Goal: Information Seeking & Learning: Find specific fact

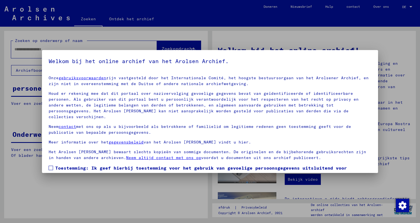
click at [52, 166] on span at bounding box center [51, 168] width 4 height 4
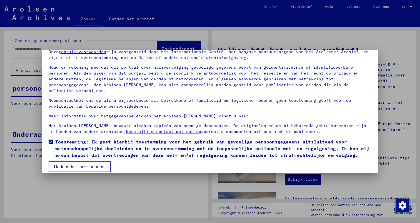
click at [89, 164] on font "Ik ben het ermee eens" at bounding box center [79, 166] width 53 height 5
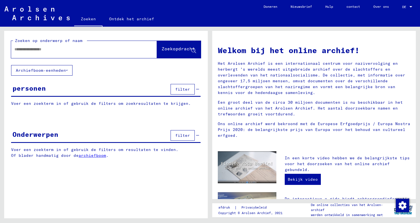
click at [56, 48] on input "text" at bounding box center [77, 49] width 126 height 6
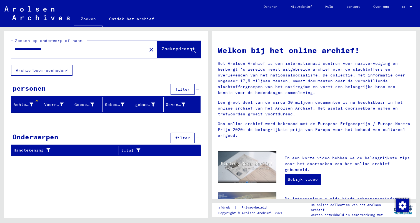
click at [64, 50] on input "**********" at bounding box center [77, 49] width 126 height 6
type input "********"
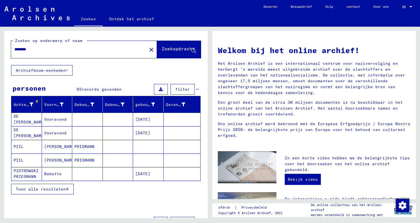
click at [54, 132] on font "Vooravond" at bounding box center [55, 132] width 23 height 5
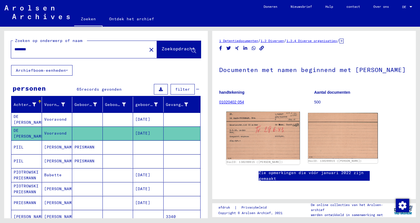
click at [276, 144] on img at bounding box center [262, 136] width 73 height 48
click at [60, 117] on font "Vooravond" at bounding box center [55, 119] width 23 height 5
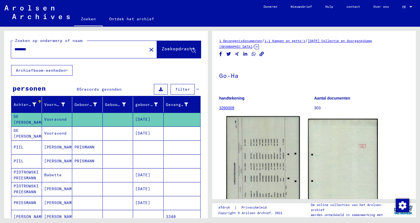
click at [255, 140] on img at bounding box center [262, 167] width 73 height 103
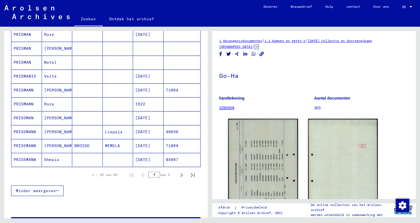
scroll to position [293, 0]
click at [181, 176] on icon "Volgende pagina" at bounding box center [182, 175] width 8 height 8
type input "*"
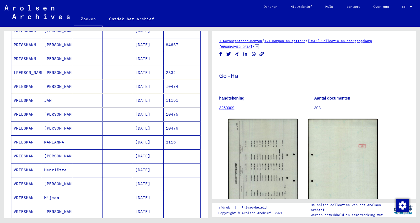
scroll to position [134, 0]
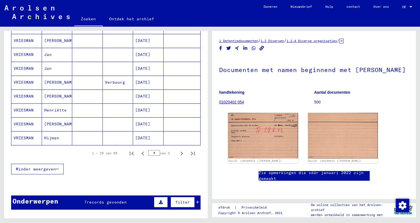
scroll to position [317, 0]
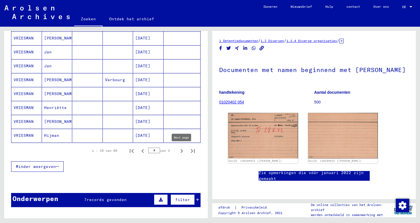
click at [182, 148] on icon "Volgende pagina" at bounding box center [182, 151] width 8 height 8
type input "*"
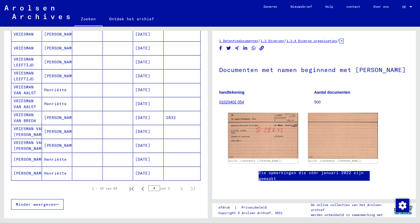
scroll to position [95, 0]
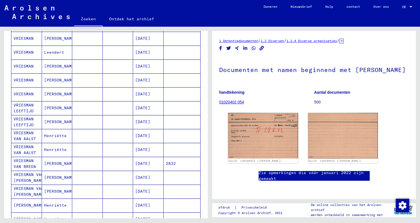
click at [55, 108] on font "[PERSON_NAME]" at bounding box center [60, 107] width 33 height 5
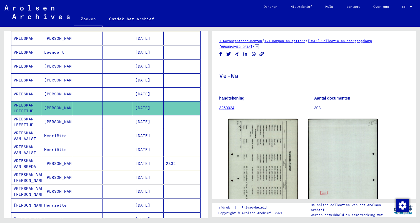
click at [47, 118] on mat-cell "[PERSON_NAME]" at bounding box center [57, 122] width 31 height 14
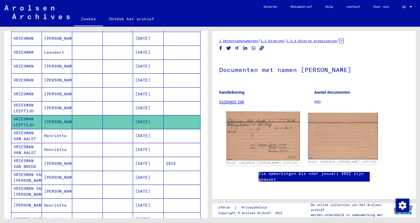
click at [268, 139] on img at bounding box center [262, 136] width 73 height 49
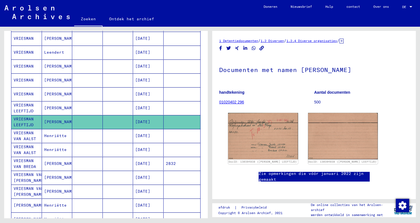
click at [59, 103] on mat-cell "[PERSON_NAME]" at bounding box center [57, 108] width 31 height 14
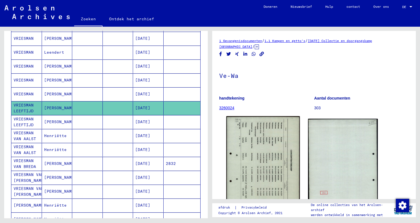
click at [267, 128] on img at bounding box center [262, 167] width 73 height 103
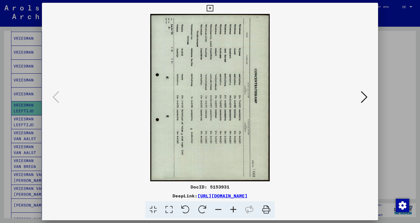
click at [211, 7] on icon at bounding box center [210, 8] width 6 height 7
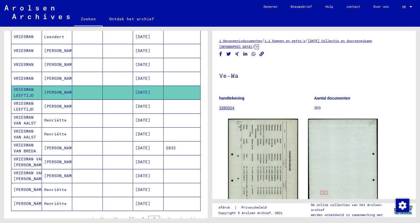
scroll to position [112, 0]
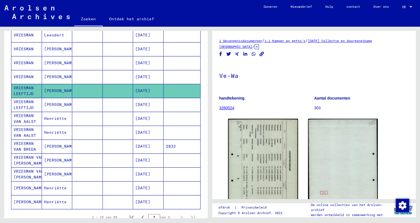
click at [56, 160] on font "[PERSON_NAME]" at bounding box center [60, 160] width 33 height 6
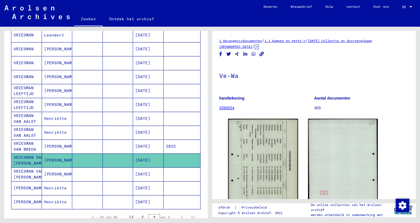
click at [56, 160] on font "[PERSON_NAME]" at bounding box center [60, 160] width 33 height 6
click at [53, 158] on font "[PERSON_NAME]" at bounding box center [60, 160] width 33 height 5
click at [56, 148] on font "[PERSON_NAME]" at bounding box center [60, 146] width 33 height 5
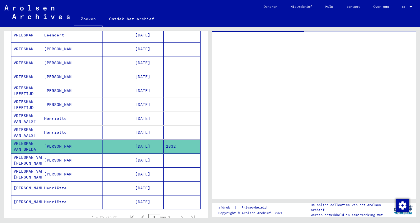
click at [54, 163] on font "[PERSON_NAME]" at bounding box center [60, 160] width 33 height 5
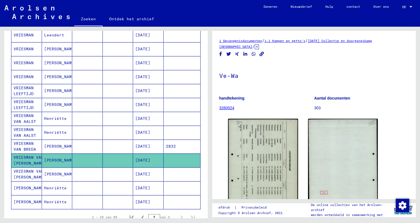
click at [60, 175] on font "[PERSON_NAME]" at bounding box center [60, 173] width 33 height 5
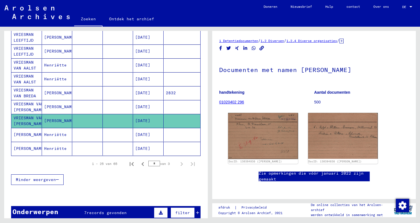
scroll to position [167, 0]
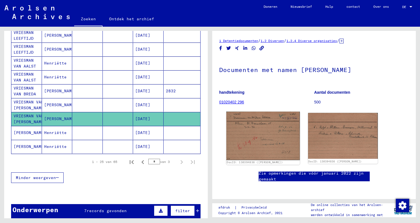
click at [281, 133] on img at bounding box center [262, 136] width 73 height 48
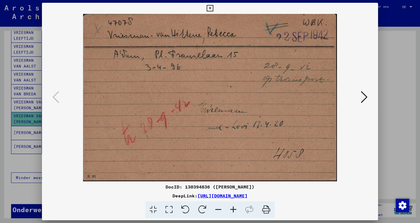
click at [402, 91] on div at bounding box center [210, 111] width 420 height 223
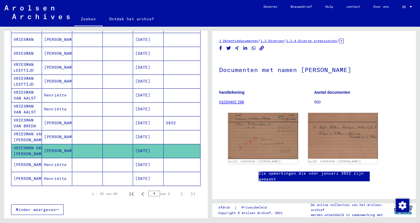
scroll to position [135, 0]
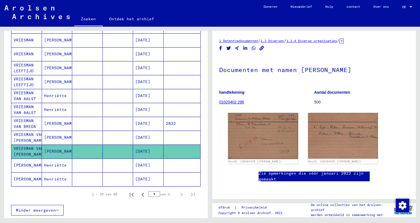
click at [50, 81] on font "[PERSON_NAME]" at bounding box center [60, 81] width 33 height 5
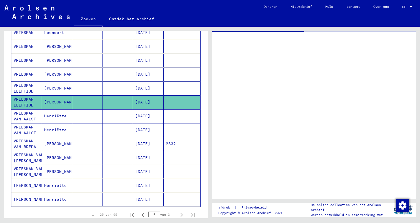
scroll to position [101, 0]
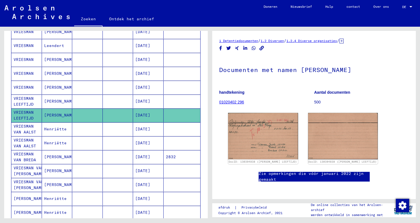
click at [54, 76] on font "[PERSON_NAME]" at bounding box center [60, 74] width 33 height 6
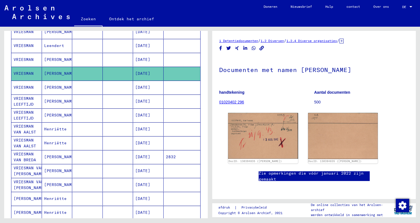
click at [58, 60] on font "[PERSON_NAME]" at bounding box center [60, 59] width 33 height 5
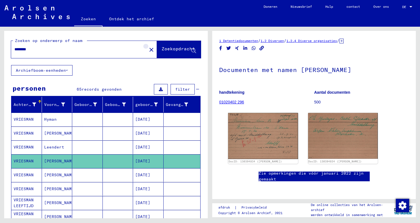
click at [148, 51] on mat-icon "close" at bounding box center [151, 49] width 7 height 7
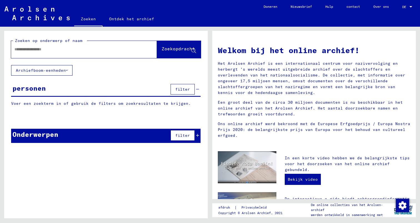
click at [74, 54] on div at bounding box center [75, 49] width 129 height 13
click at [74, 51] on input "text" at bounding box center [77, 49] width 126 height 6
type input "**********"
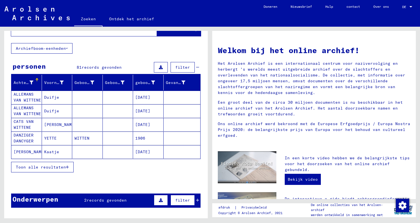
scroll to position [5, 0]
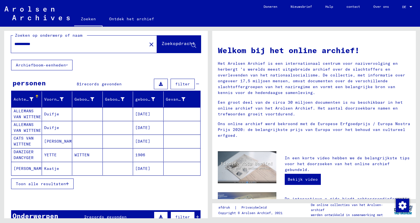
click at [47, 114] on font "Duifje" at bounding box center [51, 113] width 15 height 5
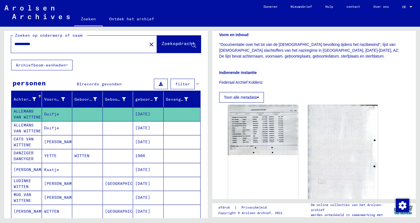
scroll to position [96, 0]
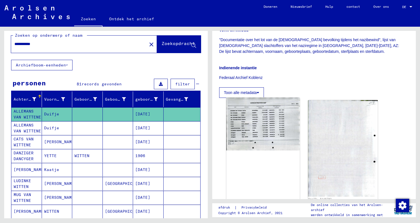
click at [282, 126] on img at bounding box center [262, 124] width 73 height 53
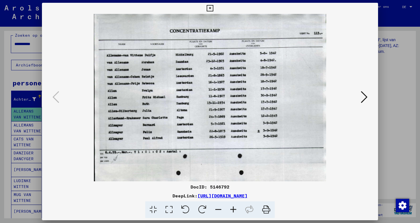
click at [217, 121] on img at bounding box center [210, 97] width 298 height 167
click at [390, 78] on div at bounding box center [210, 111] width 420 height 223
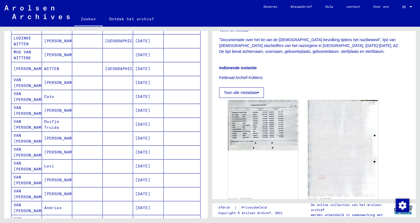
scroll to position [154, 0]
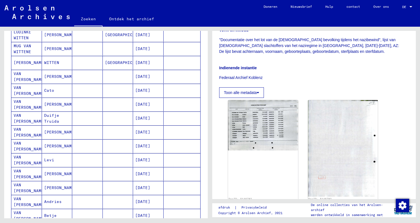
click at [54, 146] on font "[PERSON_NAME]" at bounding box center [60, 146] width 33 height 6
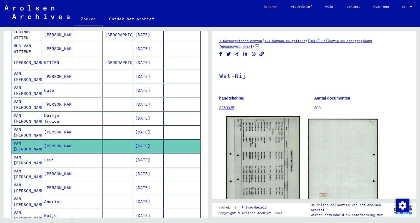
click at [273, 149] on img at bounding box center [262, 167] width 73 height 103
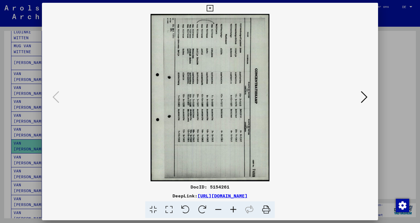
click at [245, 119] on img at bounding box center [210, 97] width 298 height 167
click at [398, 92] on div at bounding box center [210, 111] width 420 height 223
